Goal: Information Seeking & Learning: Find specific fact

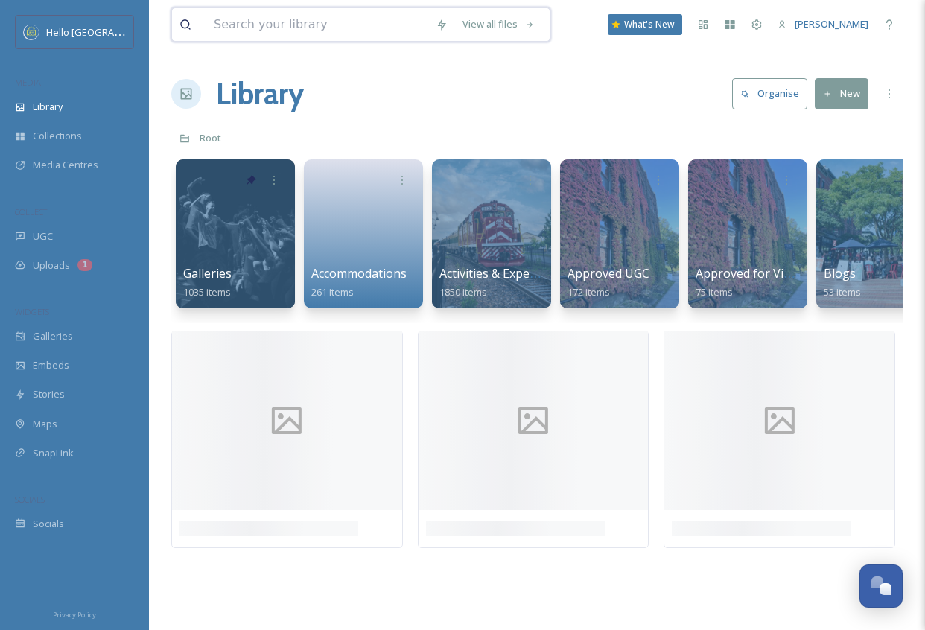
click at [322, 28] on input at bounding box center [317, 24] width 222 height 33
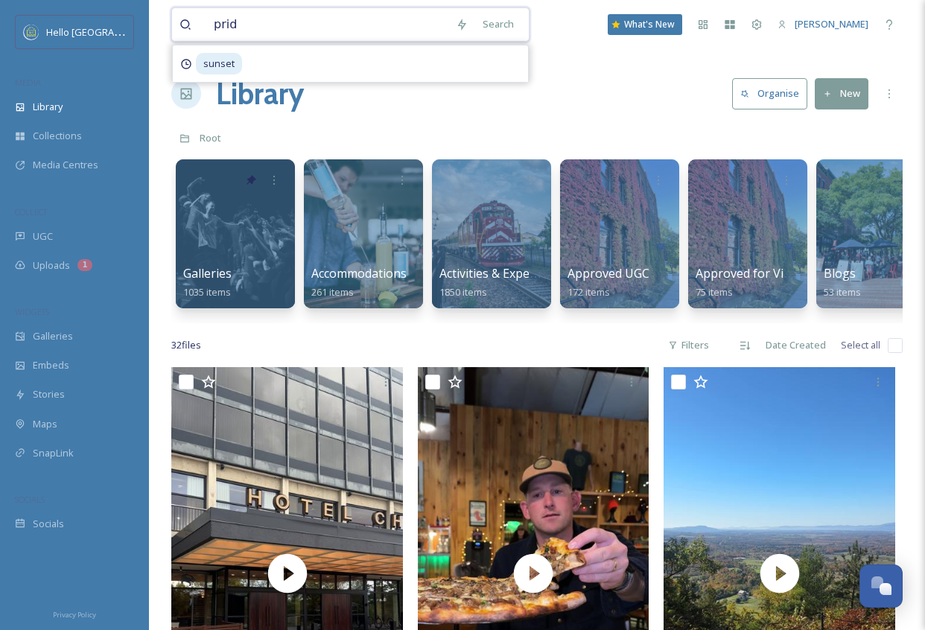
type input "pride"
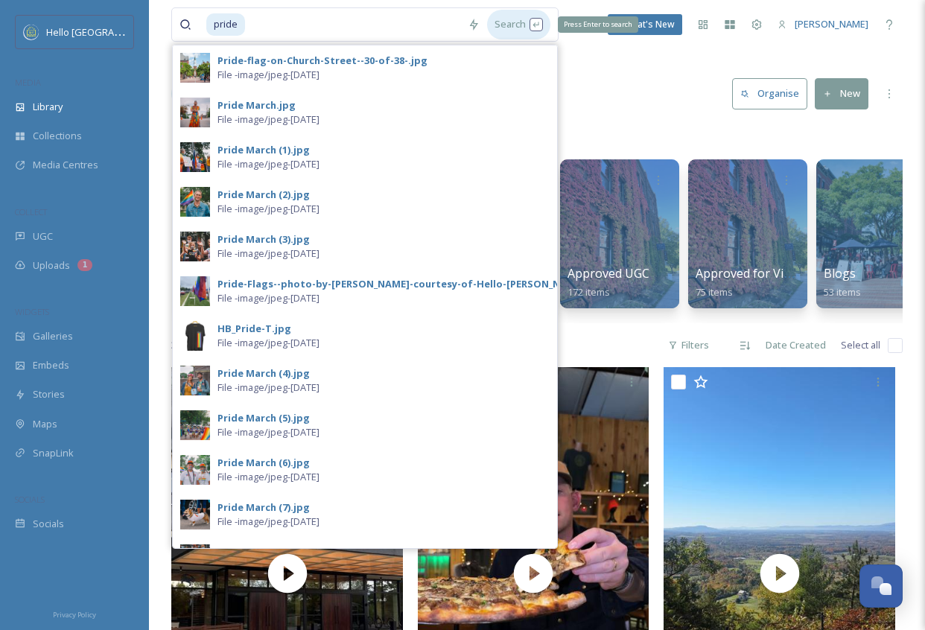
click at [517, 25] on div "Search Press Enter to search" at bounding box center [518, 24] width 63 height 29
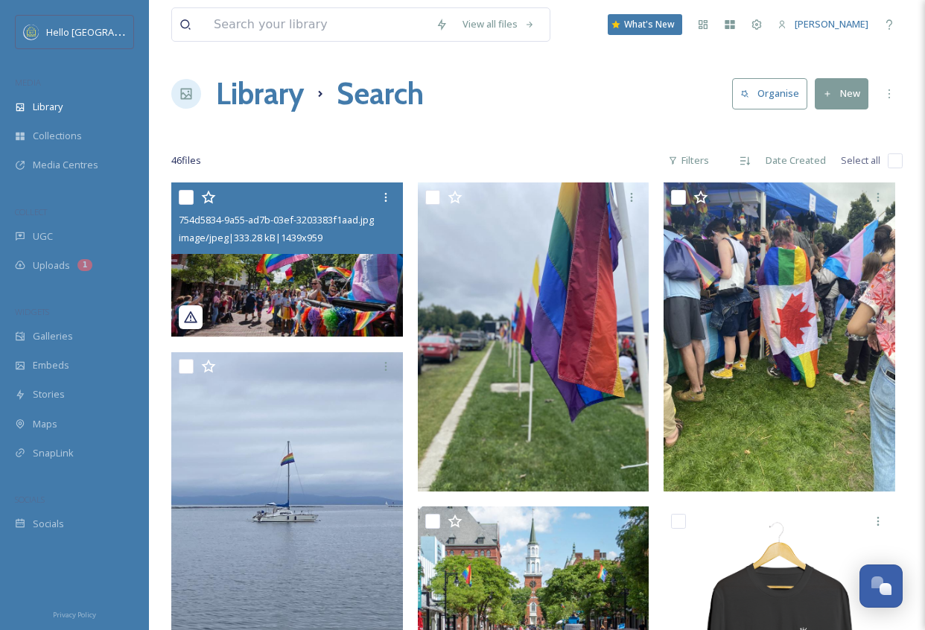
click at [351, 287] on img at bounding box center [287, 259] width 232 height 154
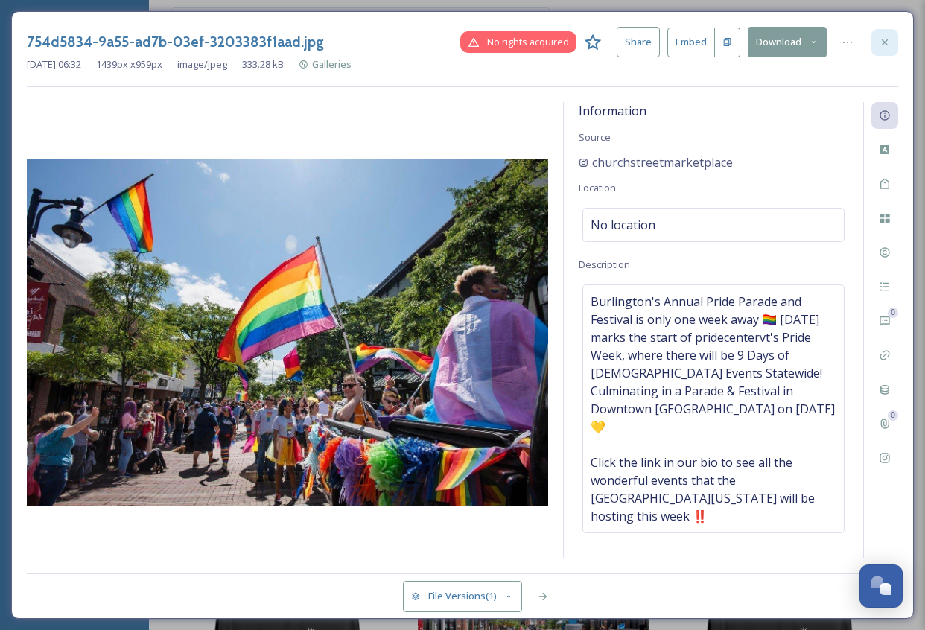
click at [883, 44] on icon at bounding box center [885, 42] width 12 height 12
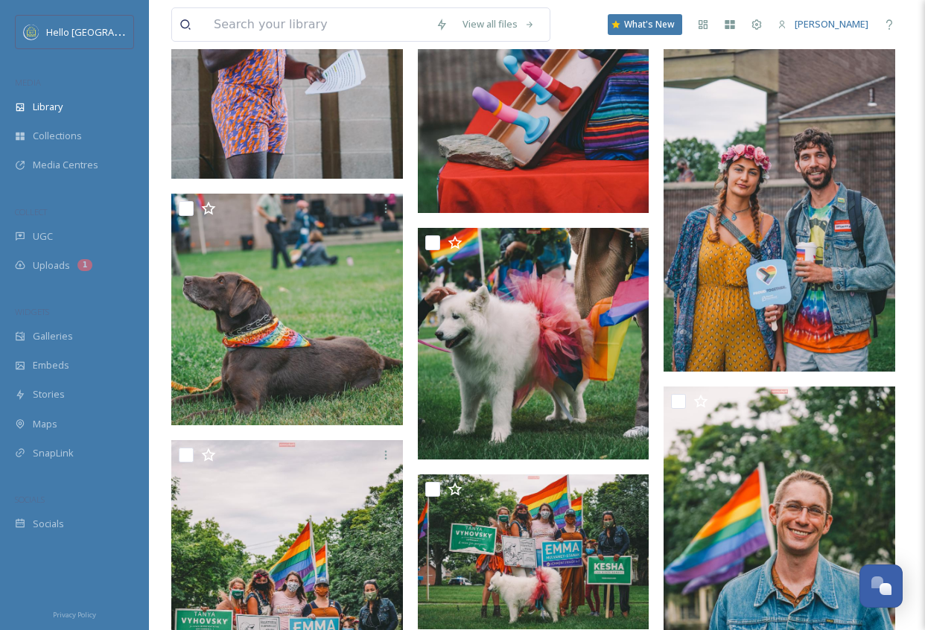
scroll to position [1171, 0]
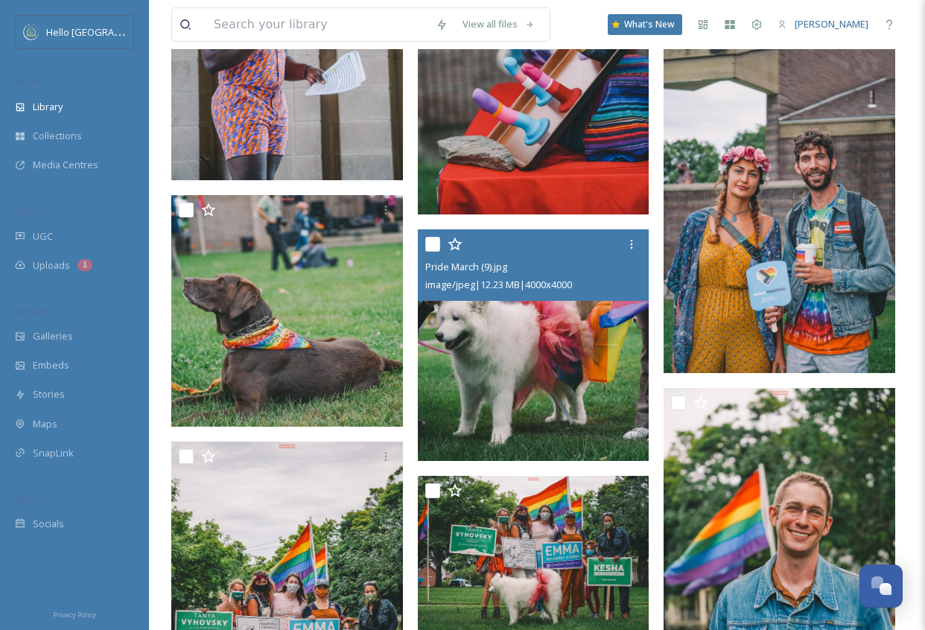
click at [439, 393] on img at bounding box center [534, 345] width 232 height 232
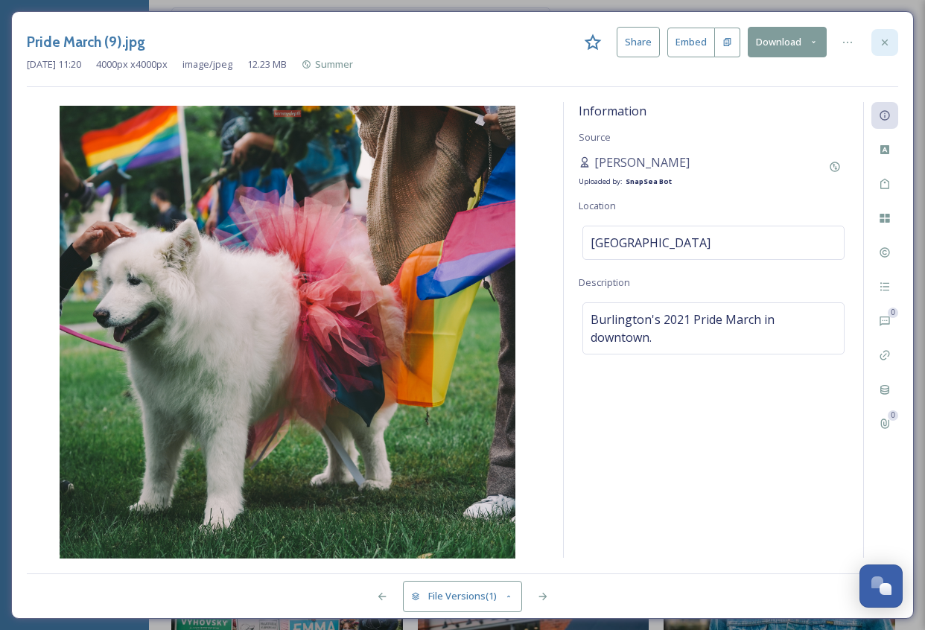
click at [883, 42] on icon at bounding box center [885, 42] width 6 height 6
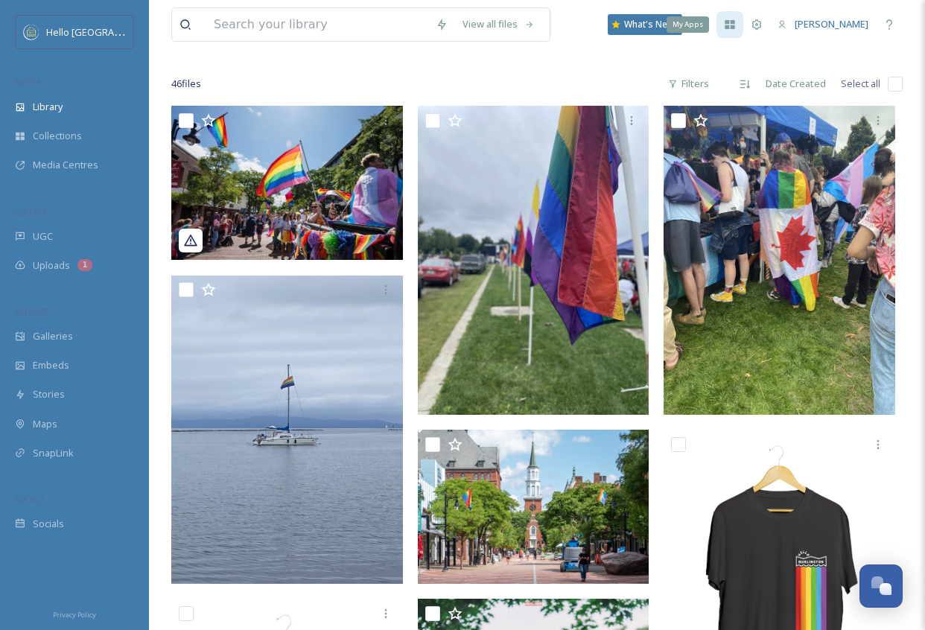
scroll to position [82, 0]
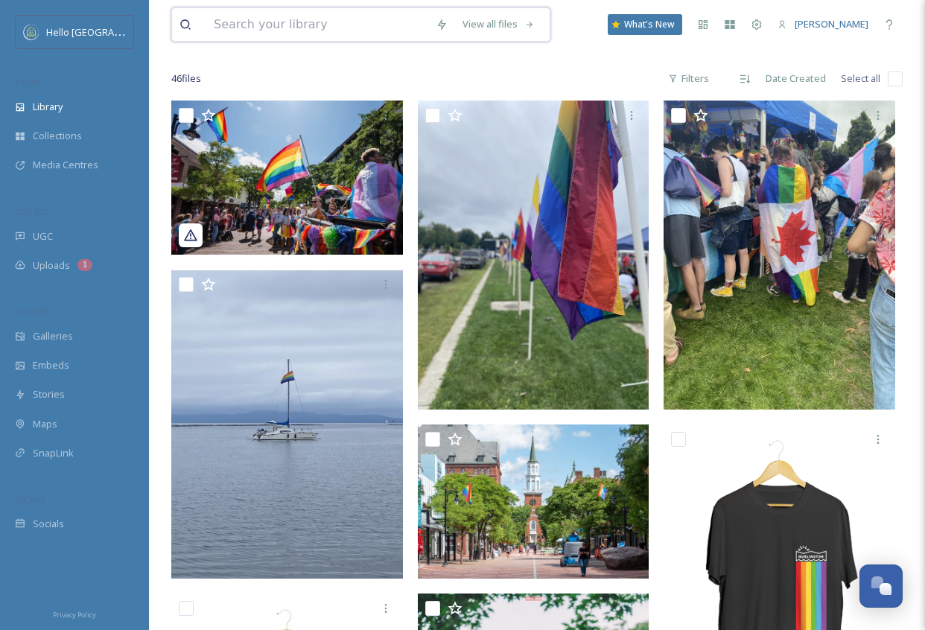
click at [365, 22] on input at bounding box center [317, 24] width 222 height 33
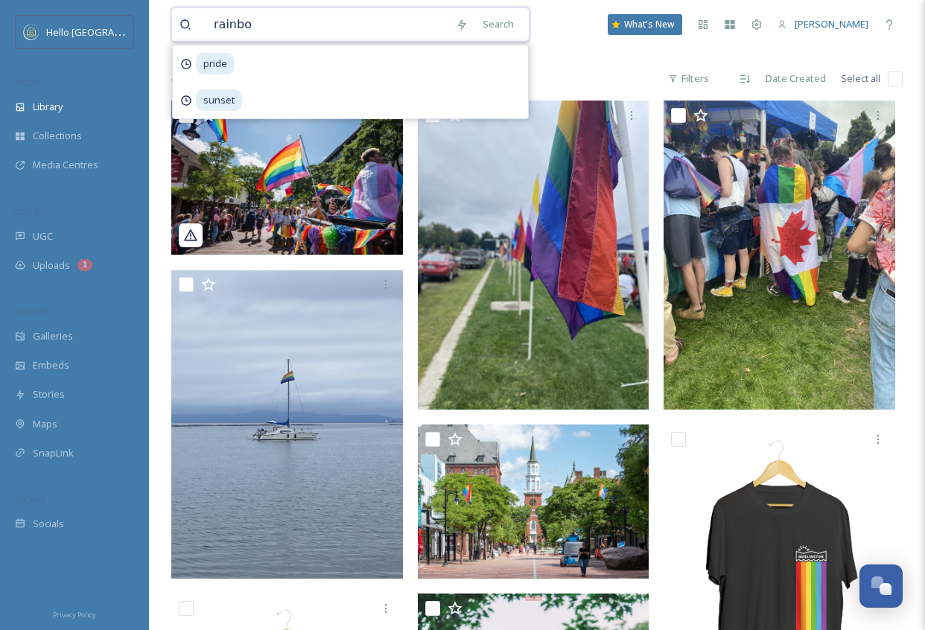
type input "rainbow"
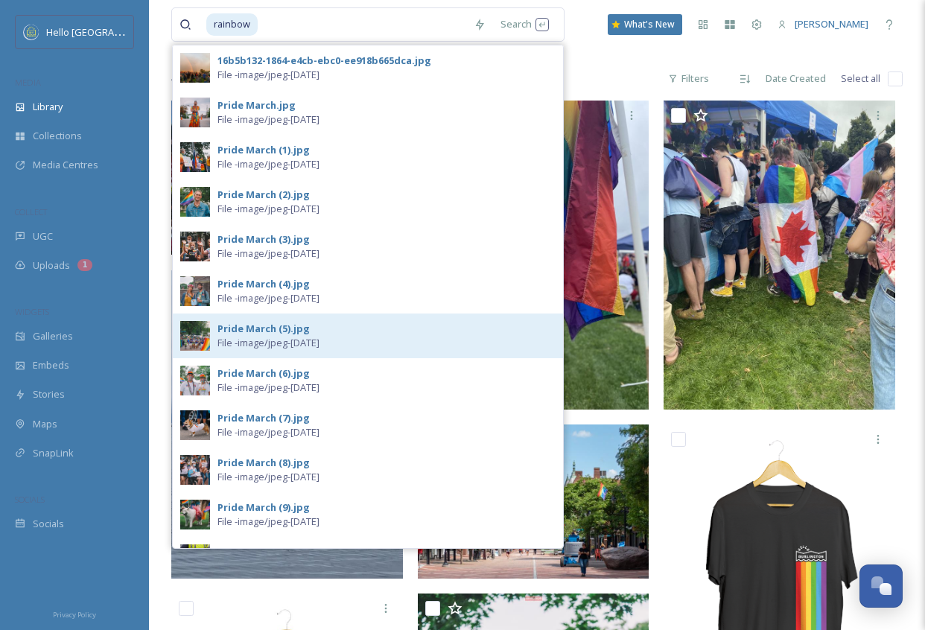
click at [299, 336] on span "File - image/jpeg - [DATE]" at bounding box center [268, 343] width 102 height 14
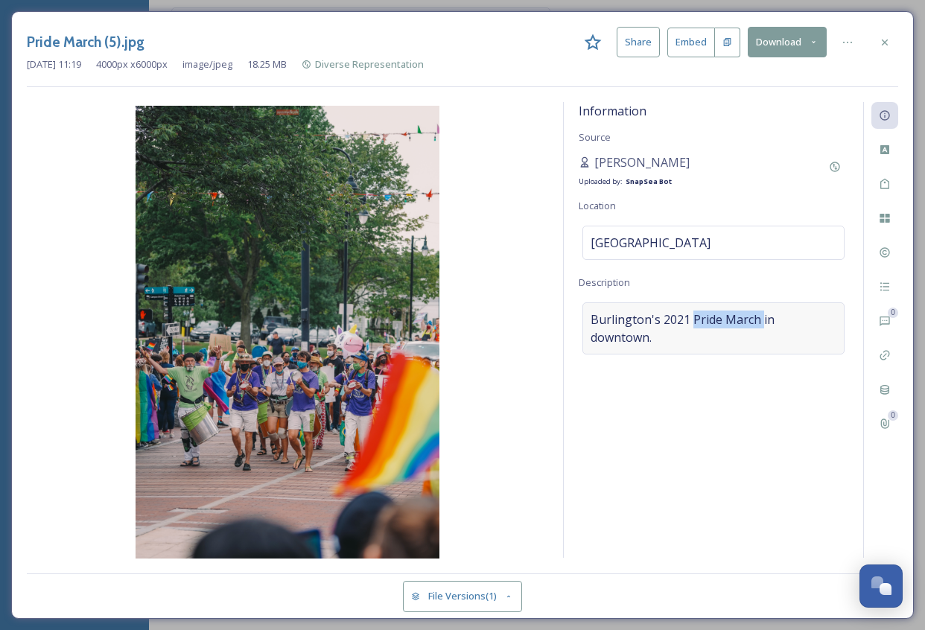
drag, startPoint x: 690, startPoint y: 319, endPoint x: 760, endPoint y: 323, distance: 70.1
click at [760, 323] on span "Burlington's 2021 Pride March in downtown." at bounding box center [714, 329] width 246 height 36
copy span "Pride March"
click at [891, 54] on div at bounding box center [884, 42] width 27 height 27
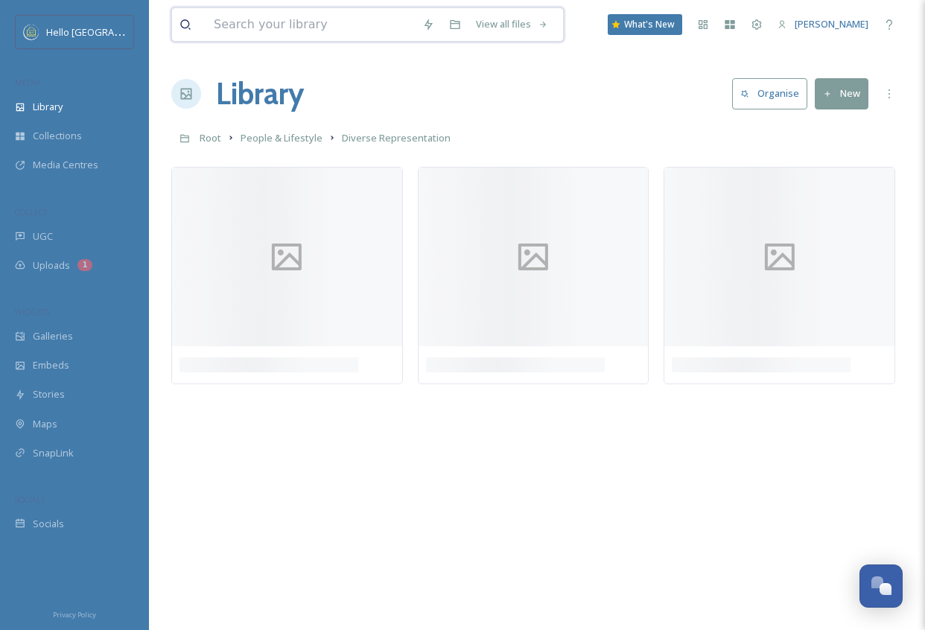
click at [347, 13] on input at bounding box center [310, 24] width 209 height 33
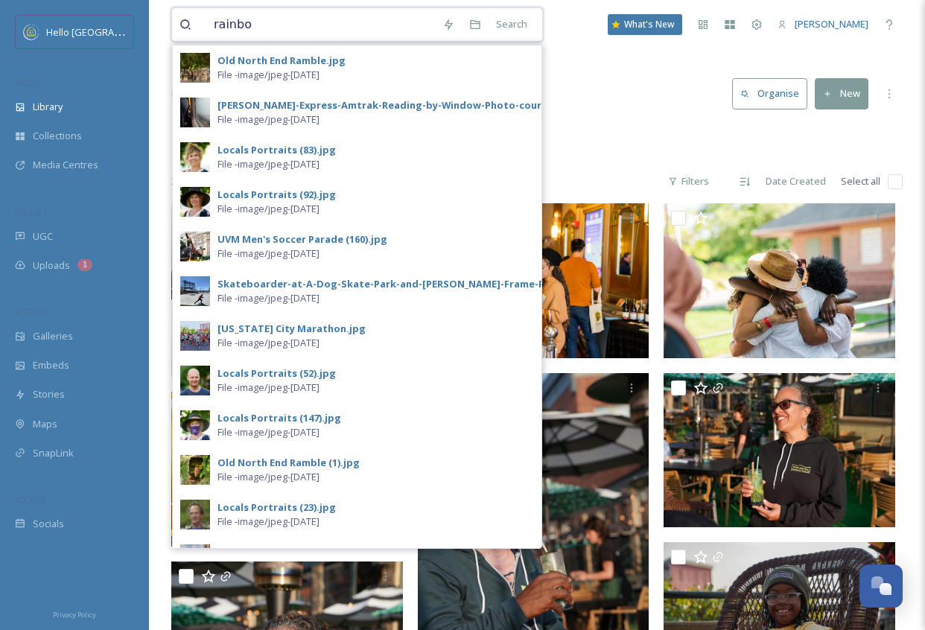
type input "rainbow"
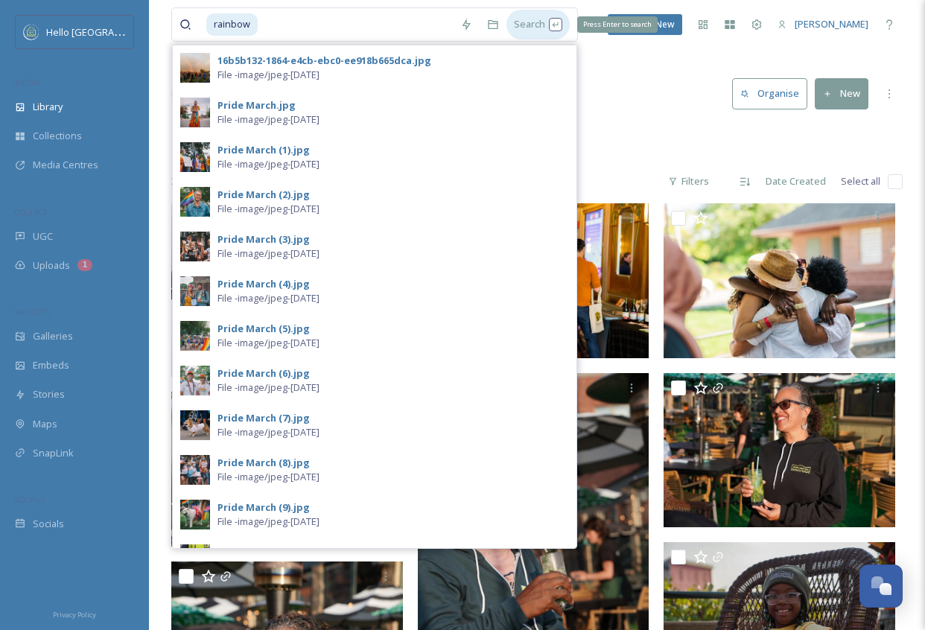
click at [550, 24] on div "Search Press Enter to search" at bounding box center [537, 24] width 63 height 29
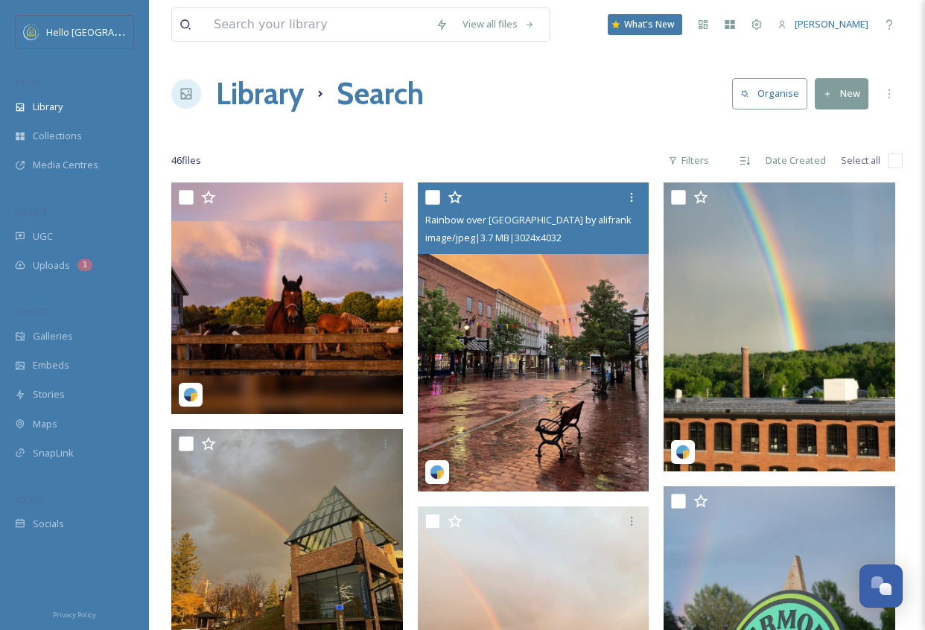
click at [548, 331] on img at bounding box center [534, 336] width 232 height 309
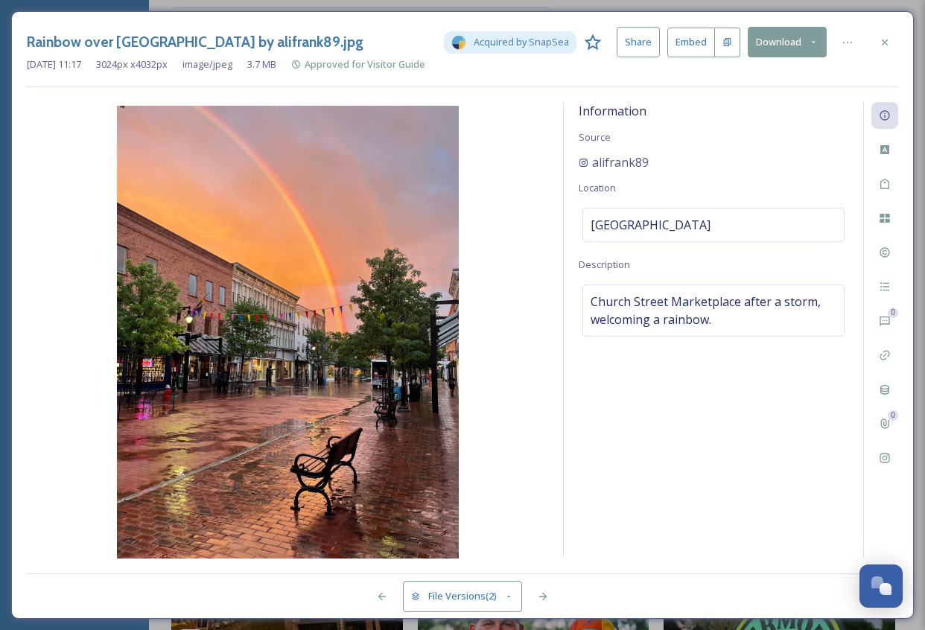
click at [801, 38] on button "Download" at bounding box center [787, 42] width 79 height 31
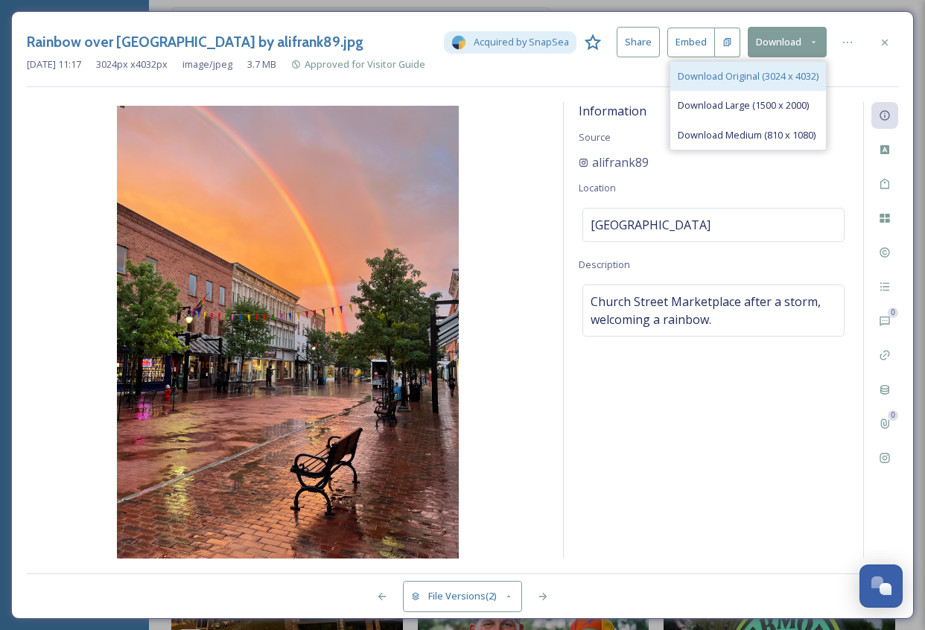
click at [791, 76] on span "Download Original (3024 x 4032)" at bounding box center [748, 76] width 141 height 14
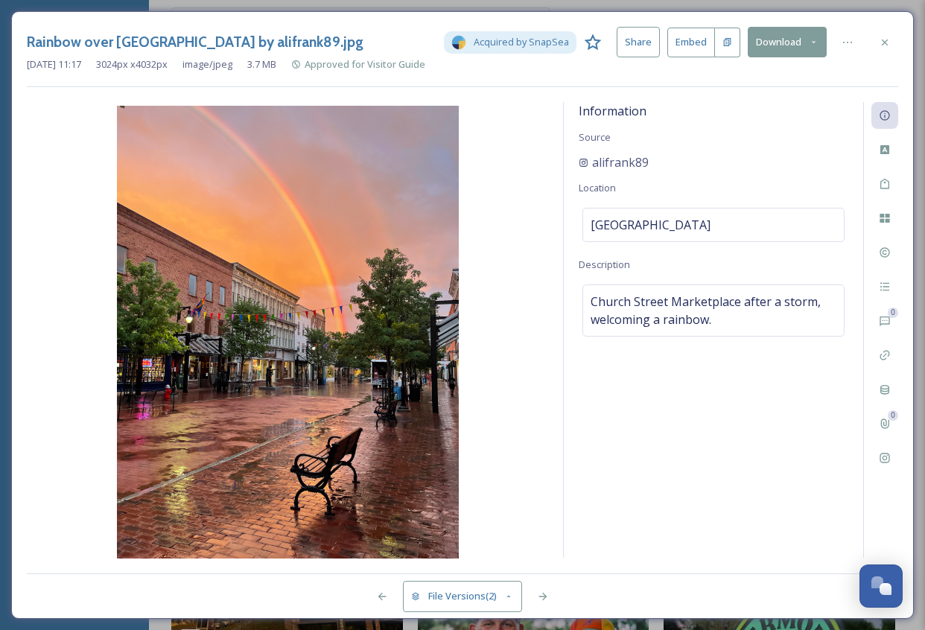
click at [619, 174] on div "Information Source alifrank89 Location [GEOGRAPHIC_DATA] Description Church Str…" at bounding box center [713, 330] width 299 height 456
click at [885, 43] on icon at bounding box center [885, 42] width 12 height 12
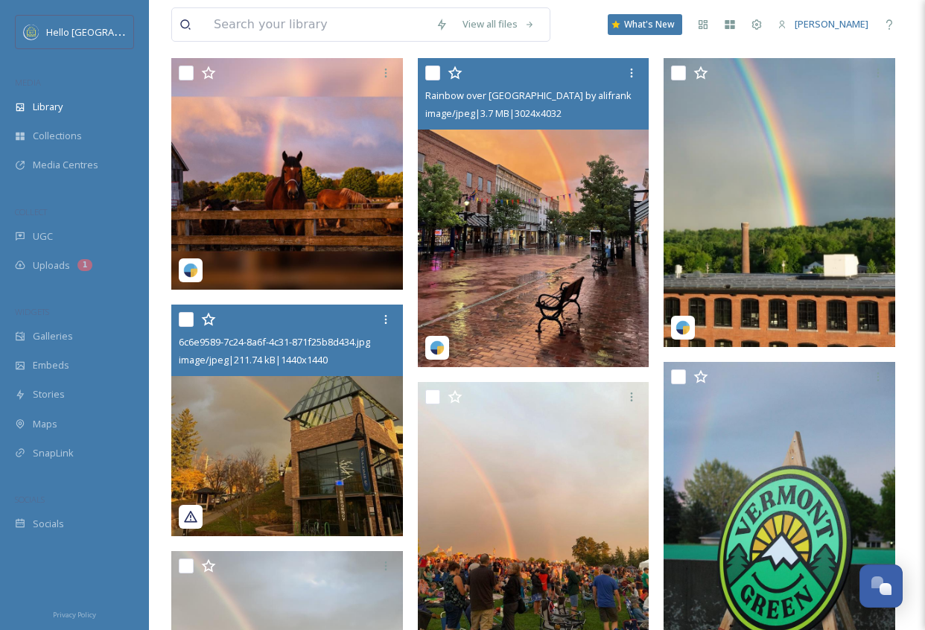
scroll to position [127, 0]
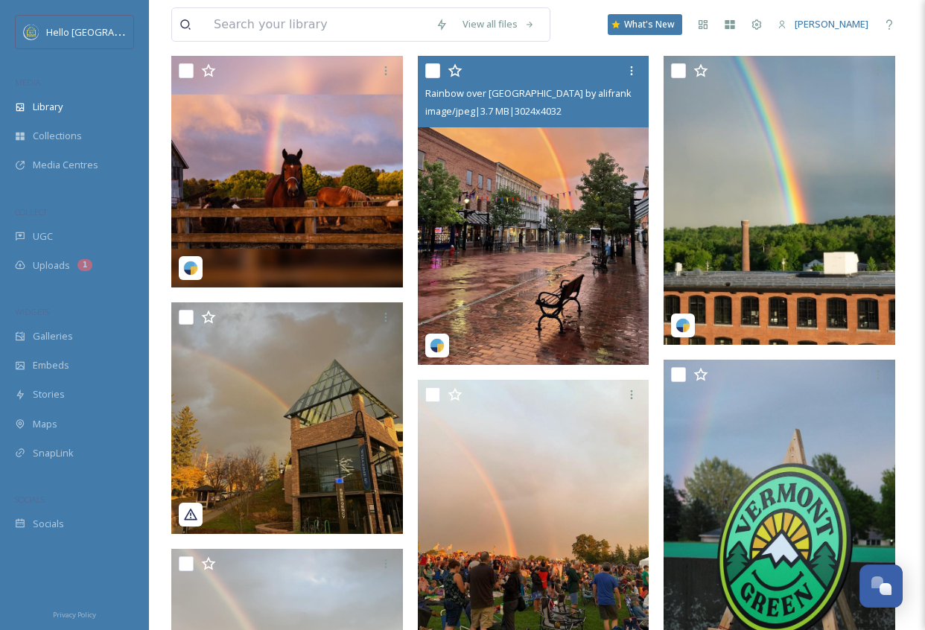
click at [576, 261] on img at bounding box center [534, 210] width 232 height 309
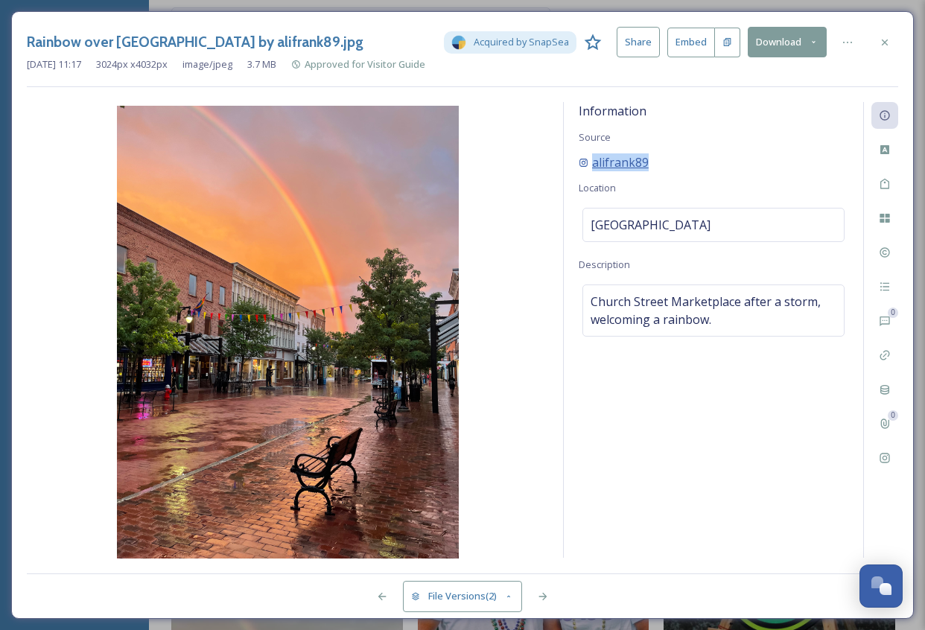
drag, startPoint x: 668, startPoint y: 160, endPoint x: 590, endPoint y: 162, distance: 78.2
click at [590, 162] on div "alifrank89" at bounding box center [714, 162] width 270 height 18
copy span "alifrank89"
click at [478, 596] on button "File Versions (2)" at bounding box center [462, 596] width 119 height 31
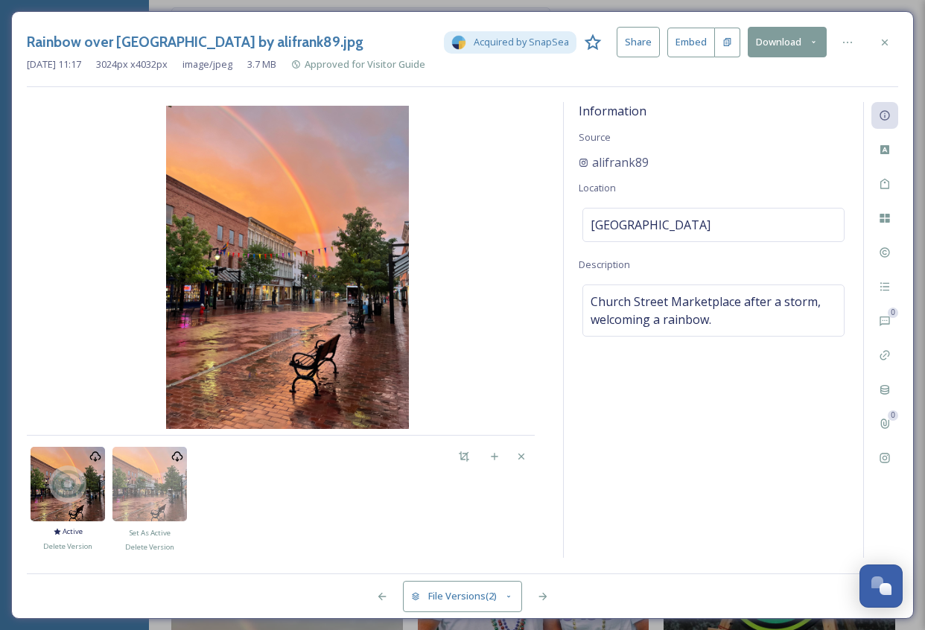
click at [768, 132] on div "Information Source alifrank89 Location [GEOGRAPHIC_DATA] Description Church Str…" at bounding box center [713, 330] width 299 height 456
click at [376, 60] on span "Approved for Visitor Guide" at bounding box center [365, 63] width 121 height 13
